Goal: Task Accomplishment & Management: Use online tool/utility

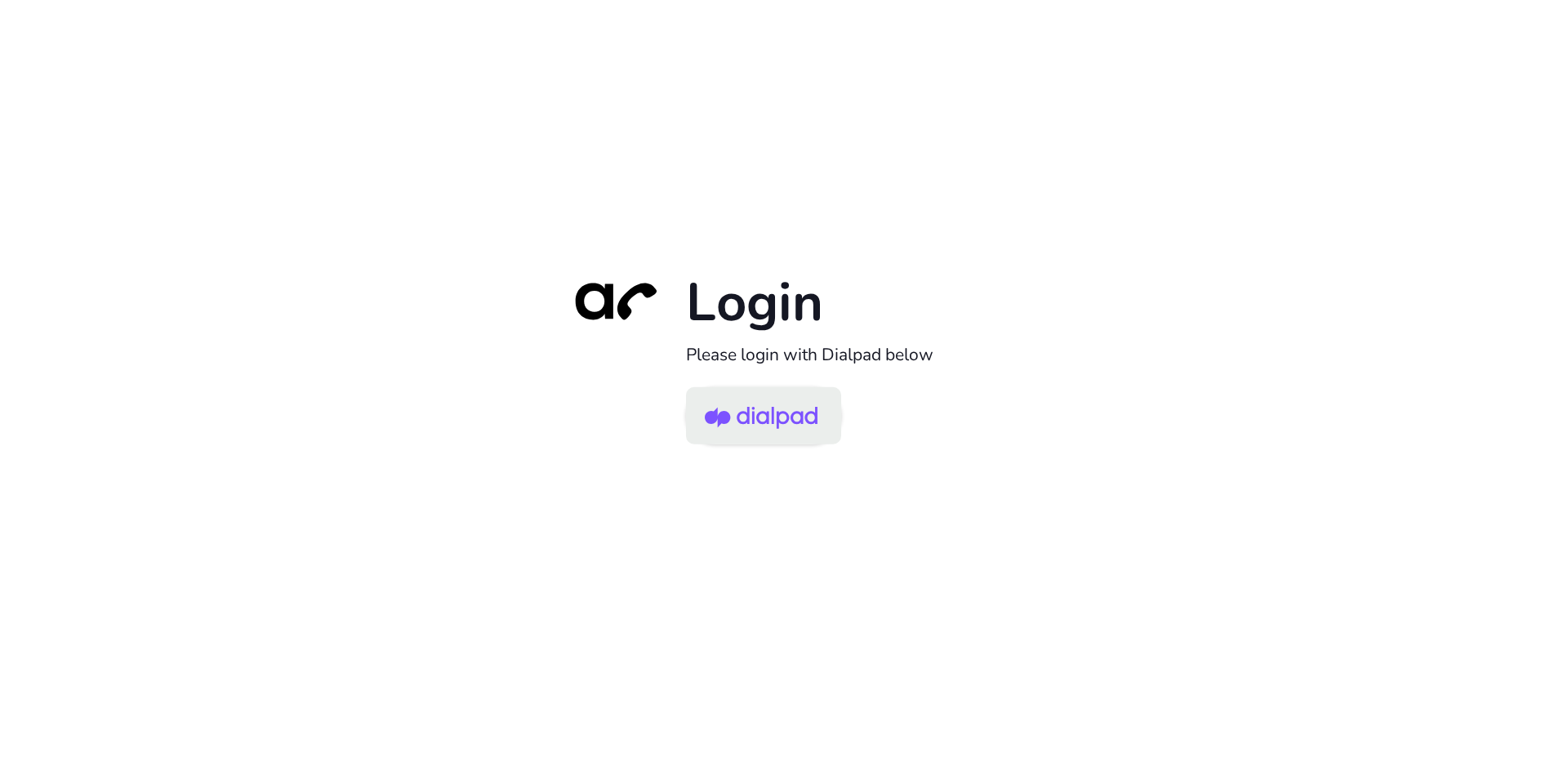
click at [768, 399] on img at bounding box center [761, 417] width 113 height 53
click at [763, 415] on img at bounding box center [761, 417] width 113 height 53
click at [774, 413] on img at bounding box center [761, 417] width 113 height 53
